Goal: Information Seeking & Learning: Understand process/instructions

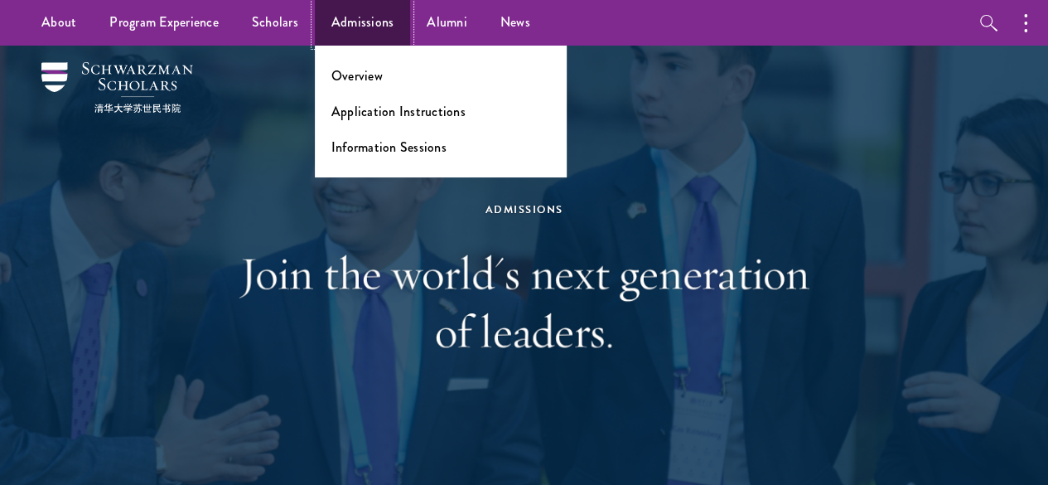
click at [368, 24] on link "Admissions" at bounding box center [363, 23] width 96 height 46
click at [399, 115] on link "Application Instructions" at bounding box center [398, 111] width 134 height 19
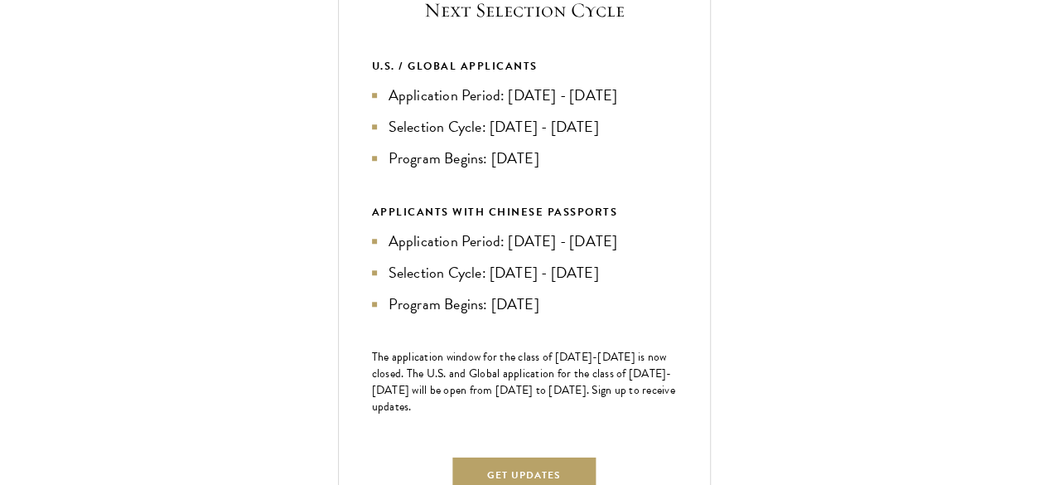
scroll to position [696, 0]
